Goal: Task Accomplishment & Management: Use online tool/utility

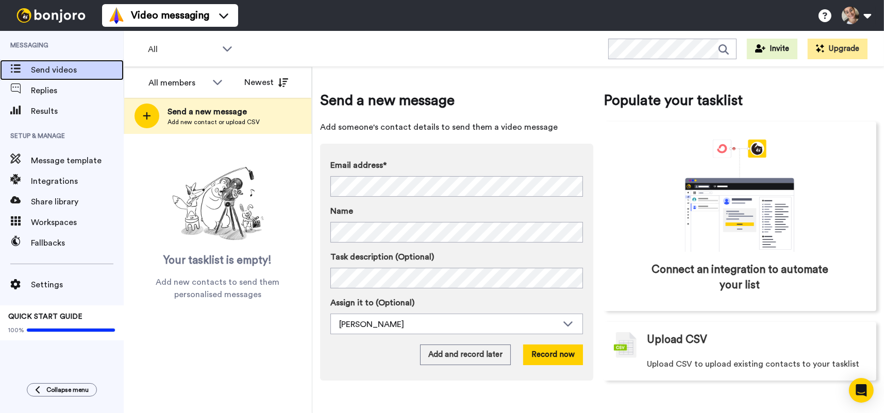
click at [39, 66] on span "Send videos" at bounding box center [77, 70] width 93 height 12
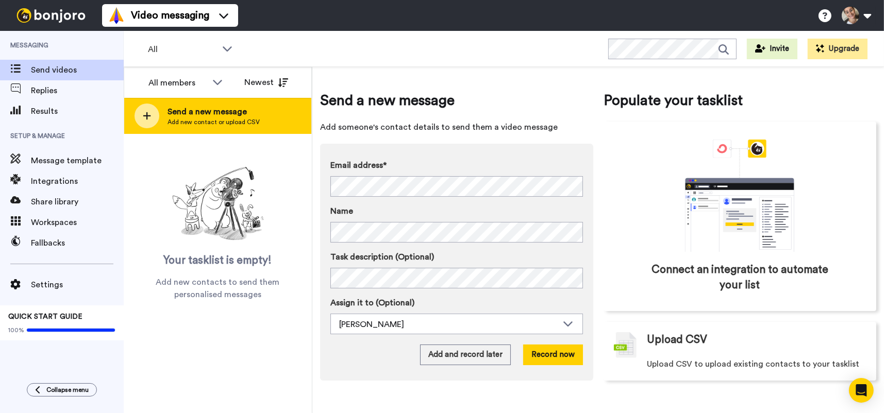
click at [146, 116] on icon at bounding box center [147, 115] width 8 height 9
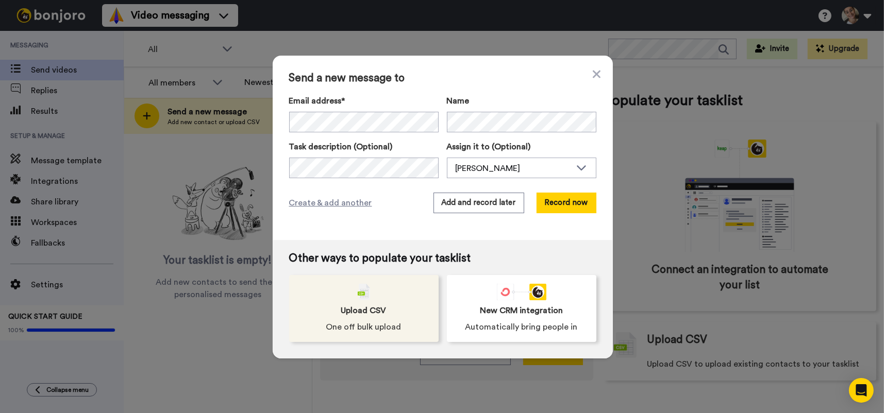
click at [376, 316] on div "Upload CSV One off bulk upload" at bounding box center [363, 308] width 149 height 67
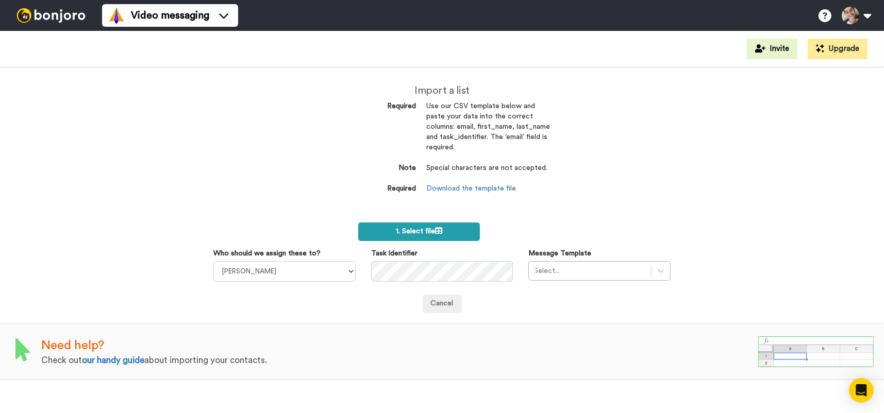
click at [422, 232] on span "1. Select file" at bounding box center [419, 231] width 46 height 7
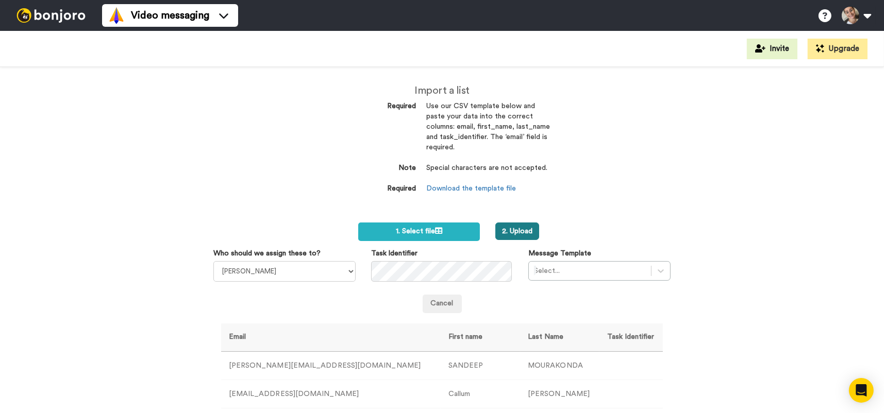
click at [508, 233] on button "2. Upload" at bounding box center [517, 232] width 44 height 18
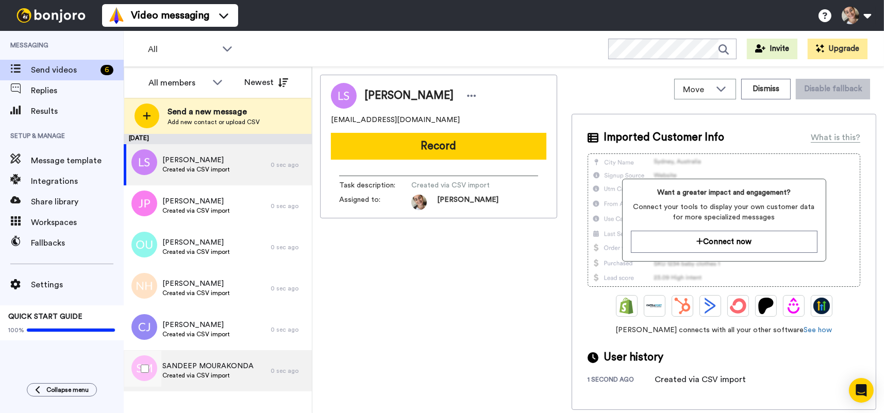
click at [225, 369] on span "SANDEEP MOURAKONDA" at bounding box center [207, 366] width 91 height 10
